Goal: Information Seeking & Learning: Learn about a topic

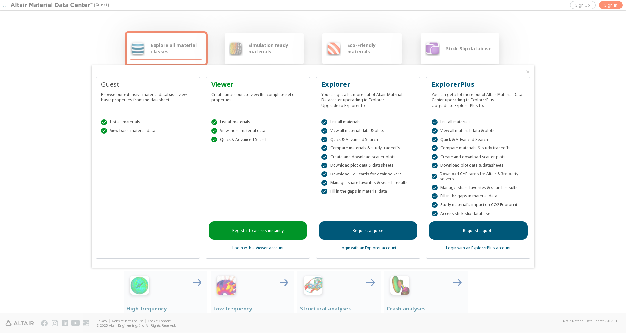
click at [259, 249] on link "Login with a Viewer account" at bounding box center [257, 248] width 51 height 6
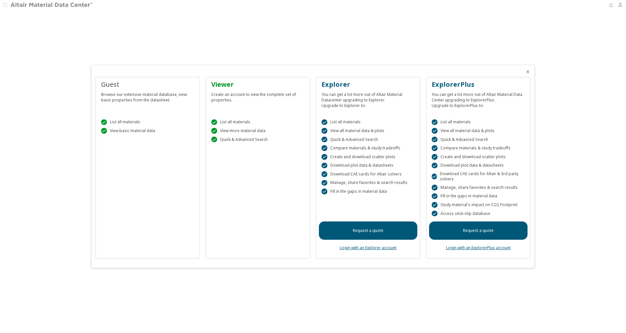
click at [254, 194] on div "Viewer Create an account to view the complete set of properties.  List all mat…" at bounding box center [258, 168] width 104 height 182
click at [173, 182] on div "Guest Browse our extensive material database, view basic properties from the da…" at bounding box center [147, 168] width 104 height 182
click at [243, 185] on div "Viewer Create an account to view the complete set of properties.  List all mat…" at bounding box center [258, 168] width 104 height 182
click at [244, 176] on div "Viewer Create an account to view the complete set of properties.  List all mat…" at bounding box center [258, 168] width 104 height 182
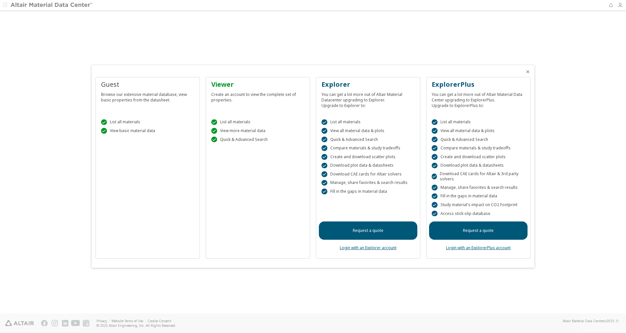
click at [7, 5] on div at bounding box center [313, 166] width 626 height 333
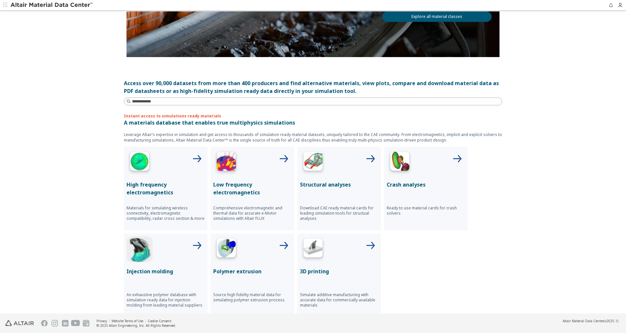
scroll to position [130, 0]
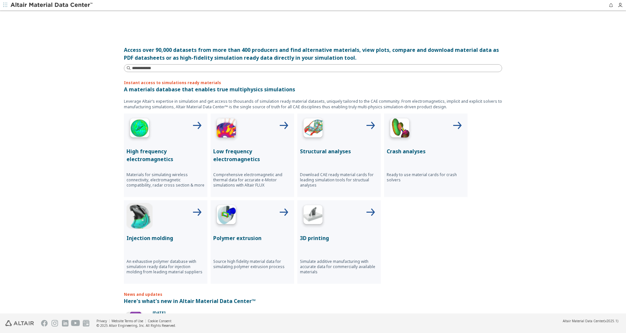
click at [364, 153] on p "Structural analyses" at bounding box center [339, 151] width 78 height 8
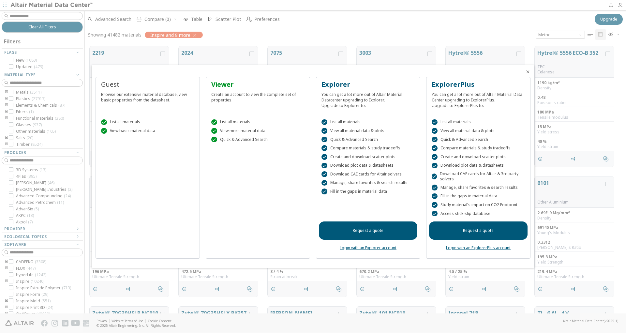
scroll to position [267, 536]
click at [319, 33] on div at bounding box center [313, 166] width 626 height 333
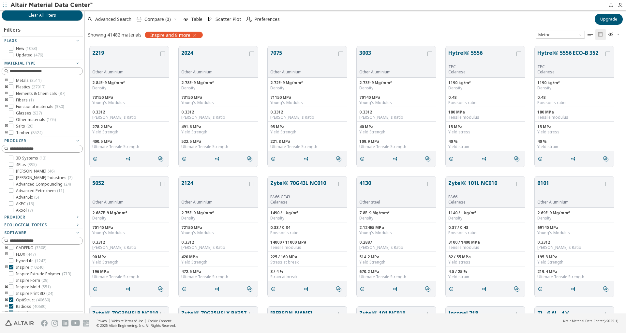
scroll to position [0, 0]
click at [124, 19] on span "Advanced Search" at bounding box center [113, 19] width 36 height 5
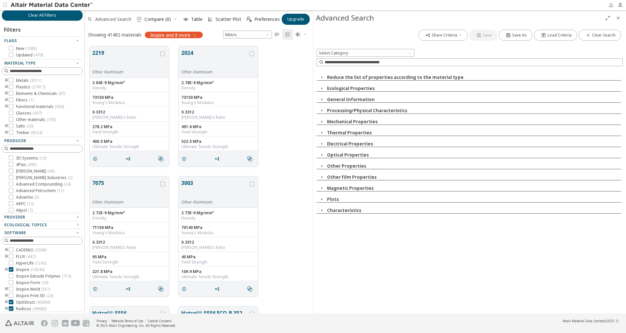
scroll to position [267, 223]
click at [376, 62] on input at bounding box center [474, 62] width 298 height 7
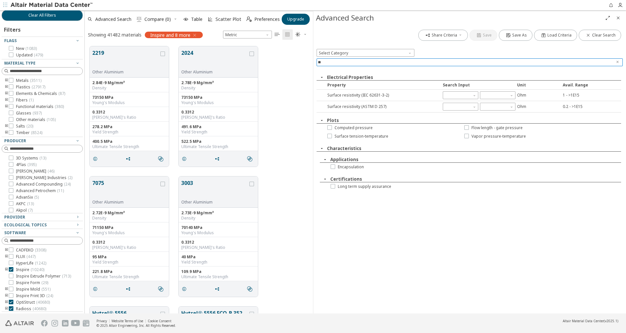
type input "*"
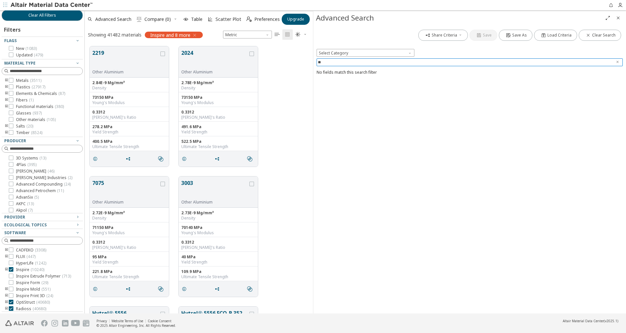
type input "*"
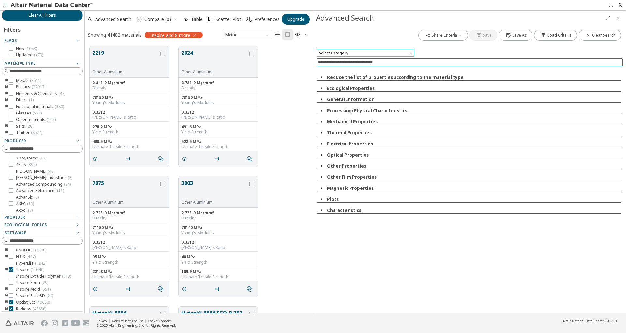
click at [381, 55] on span "Select Category" at bounding box center [365, 53] width 98 height 8
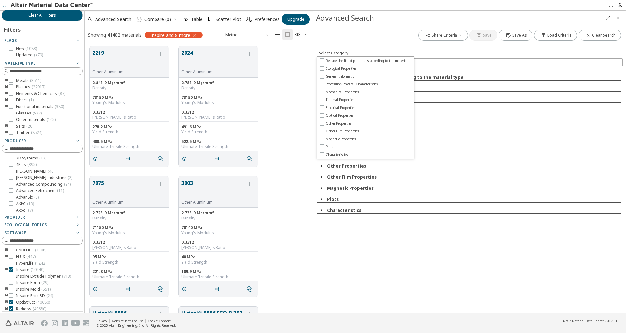
click at [295, 172] on div "7075 Other Aluminium 2.72E-9 Mg/mm³ Density 71150 MPa Young's Modulus 0.3312 Po…" at bounding box center [199, 236] width 228 height 130
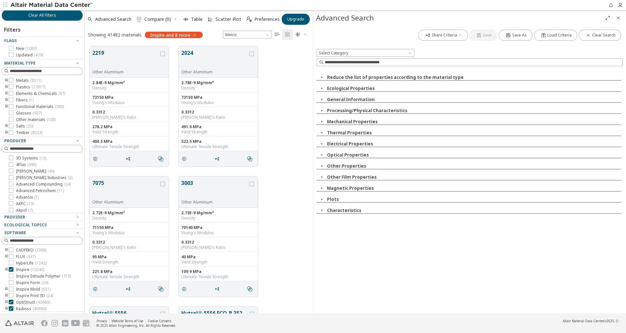
click at [620, 20] on icon "Close" at bounding box center [617, 17] width 5 height 5
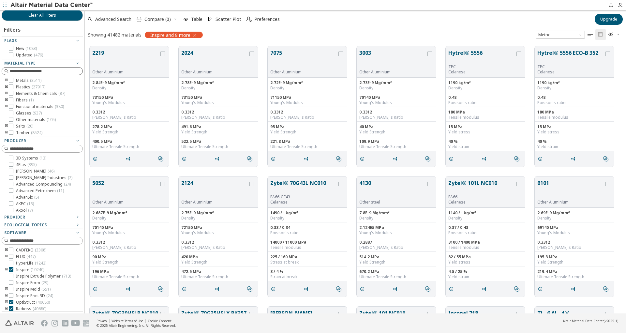
scroll to position [267, 536]
click at [6, 87] on icon "toogle group" at bounding box center [6, 86] width 5 height 5
click at [5, 98] on icon "toogle group" at bounding box center [6, 99] width 5 height 5
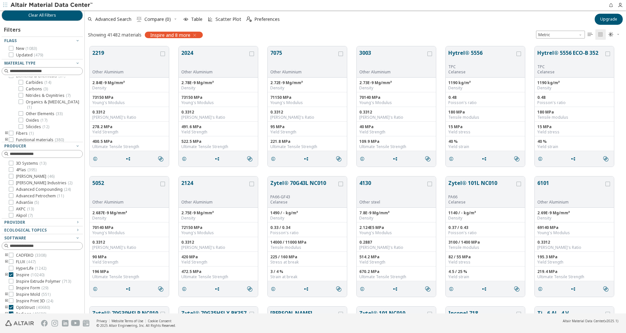
scroll to position [52, 0]
click at [7, 103] on icon "toogle group" at bounding box center [6, 105] width 5 height 5
click at [7, 117] on icon "toogle group" at bounding box center [6, 118] width 5 height 5
click at [6, 131] on icon "toogle group" at bounding box center [6, 131] width 5 height 5
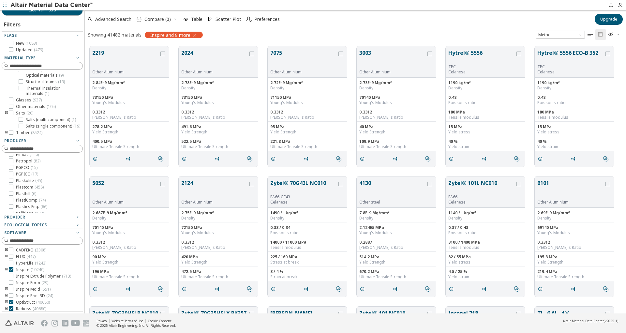
scroll to position [1219, 0]
click at [11, 172] on icon at bounding box center [11, 170] width 5 height 5
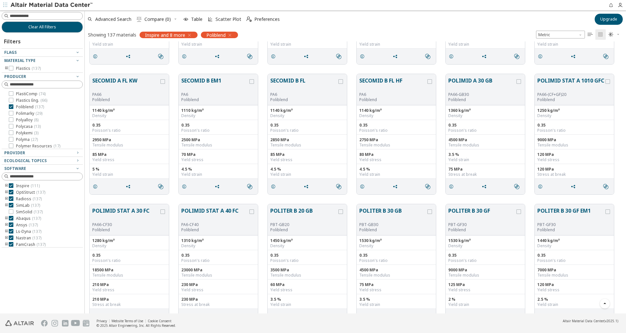
scroll to position [2086, 0]
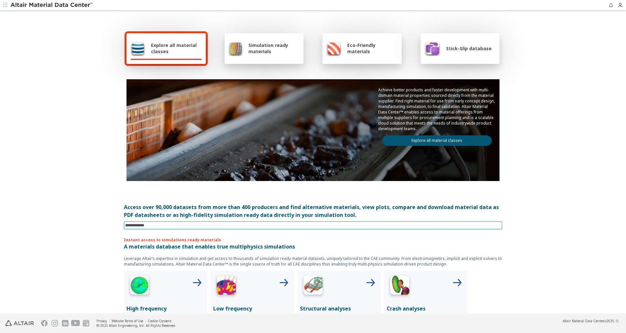
click at [200, 226] on input at bounding box center [313, 225] width 377 height 7
type input "******"
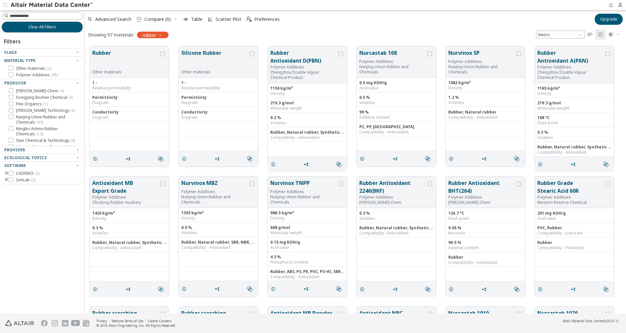
scroll to position [267, 536]
click at [6, 179] on icon "toogle group" at bounding box center [6, 179] width 5 height 5
click at [18, 51] on div "Flags" at bounding box center [39, 52] width 71 height 5
click at [75, 49] on icon "button" at bounding box center [77, 52] width 5 height 7
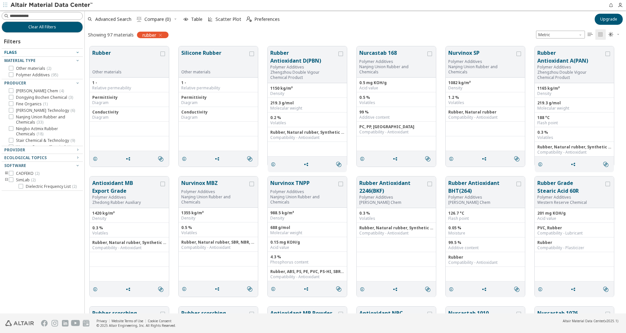
click at [75, 49] on icon "button" at bounding box center [77, 52] width 5 height 7
click at [110, 58] on button "Rubber" at bounding box center [125, 59] width 67 height 21
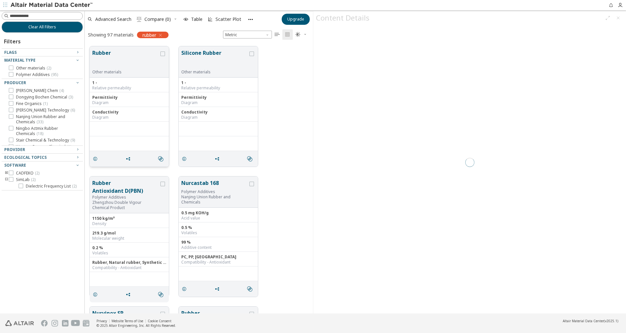
scroll to position [267, 223]
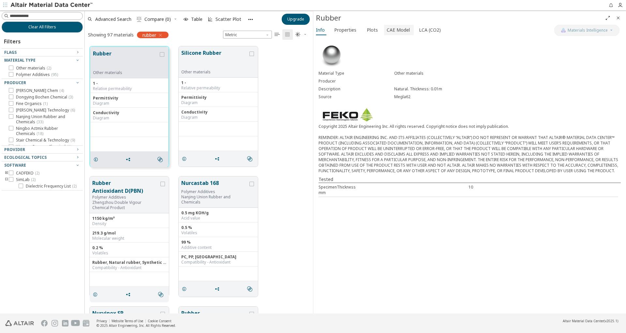
click at [397, 31] on span "CAE Model" at bounding box center [398, 30] width 23 height 10
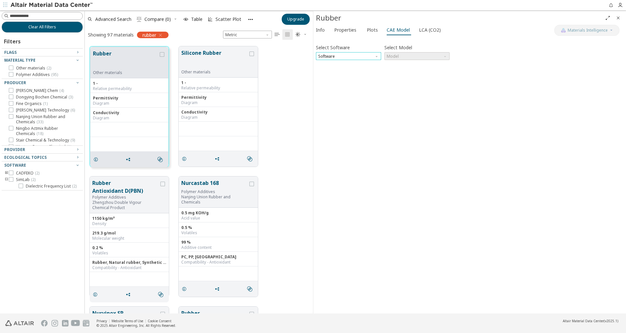
click at [364, 53] on span "Software" at bounding box center [348, 56] width 65 height 8
click at [336, 70] on span "SimLab" at bounding box center [348, 72] width 60 height 5
click at [399, 53] on span "Model" at bounding box center [416, 56] width 65 height 8
click at [397, 64] on span "Dielectric Frequency List" at bounding box center [409, 64] width 45 height 5
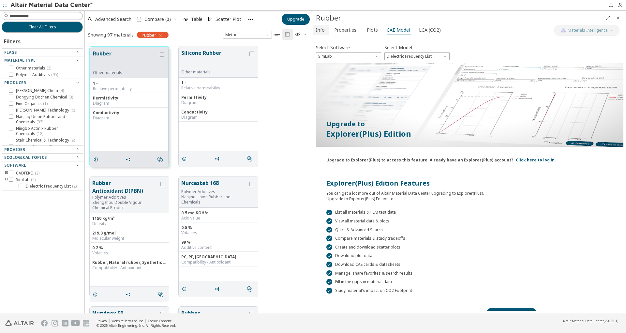
click at [324, 26] on span "Info" at bounding box center [320, 30] width 9 height 10
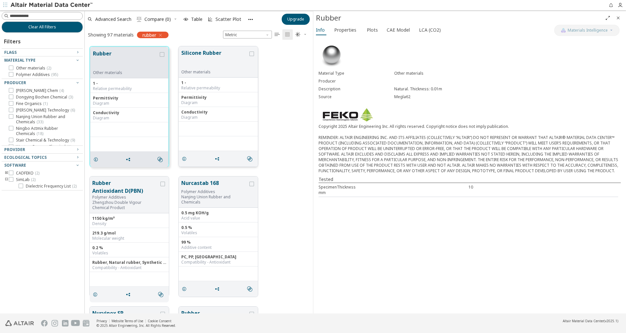
click at [209, 60] on button "Silicone Rubber" at bounding box center [214, 59] width 67 height 21
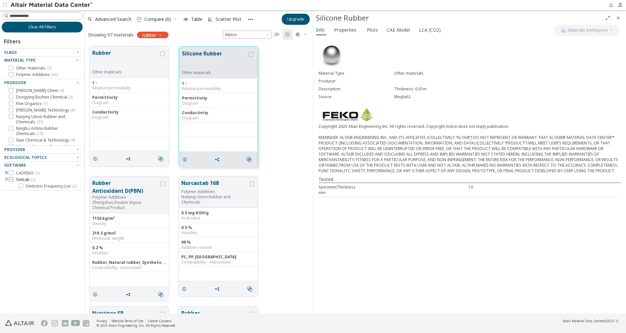
click at [11, 177] on icon at bounding box center [11, 179] width 5 height 5
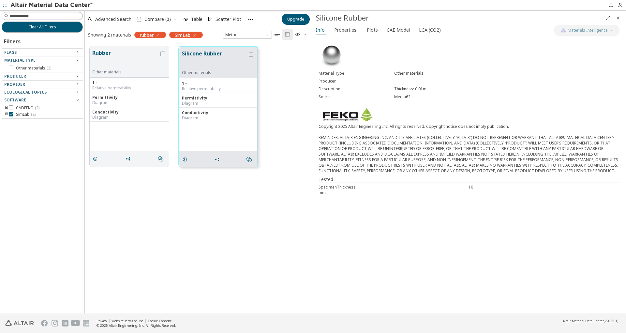
click at [7, 114] on icon "toogle group" at bounding box center [6, 114] width 5 height 5
click at [7, 107] on icon "toogle group" at bounding box center [6, 107] width 5 height 5
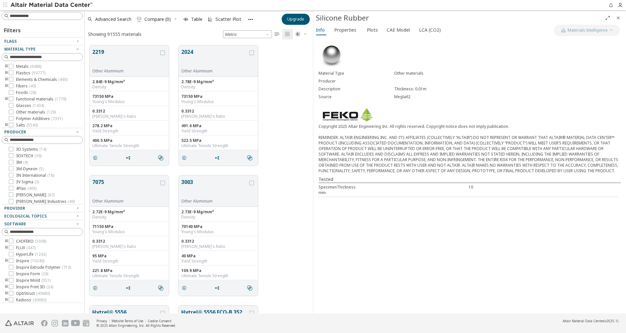
scroll to position [268, 223]
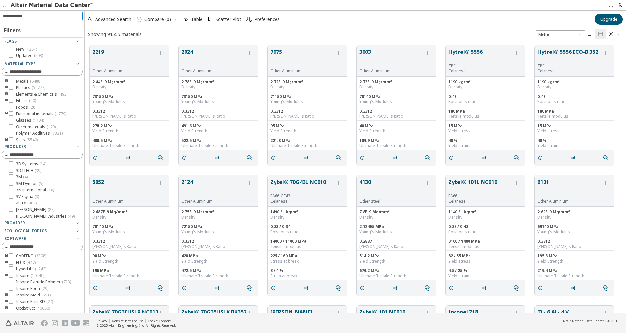
click at [68, 15] on input at bounding box center [43, 15] width 80 height 7
type input "********"
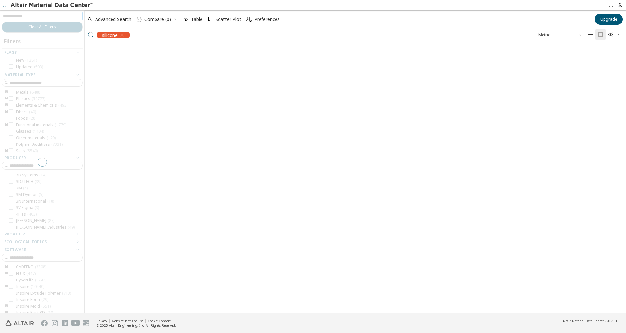
scroll to position [267, 536]
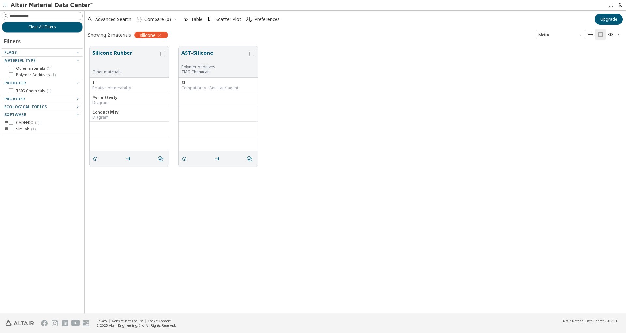
click at [7, 126] on icon "toogle group" at bounding box center [6, 128] width 5 height 5
click at [7, 122] on icon "toogle group" at bounding box center [6, 122] width 5 height 5
click at [183, 157] on icon "grid" at bounding box center [184, 158] width 5 height 5
